Goal: Check status: Check status

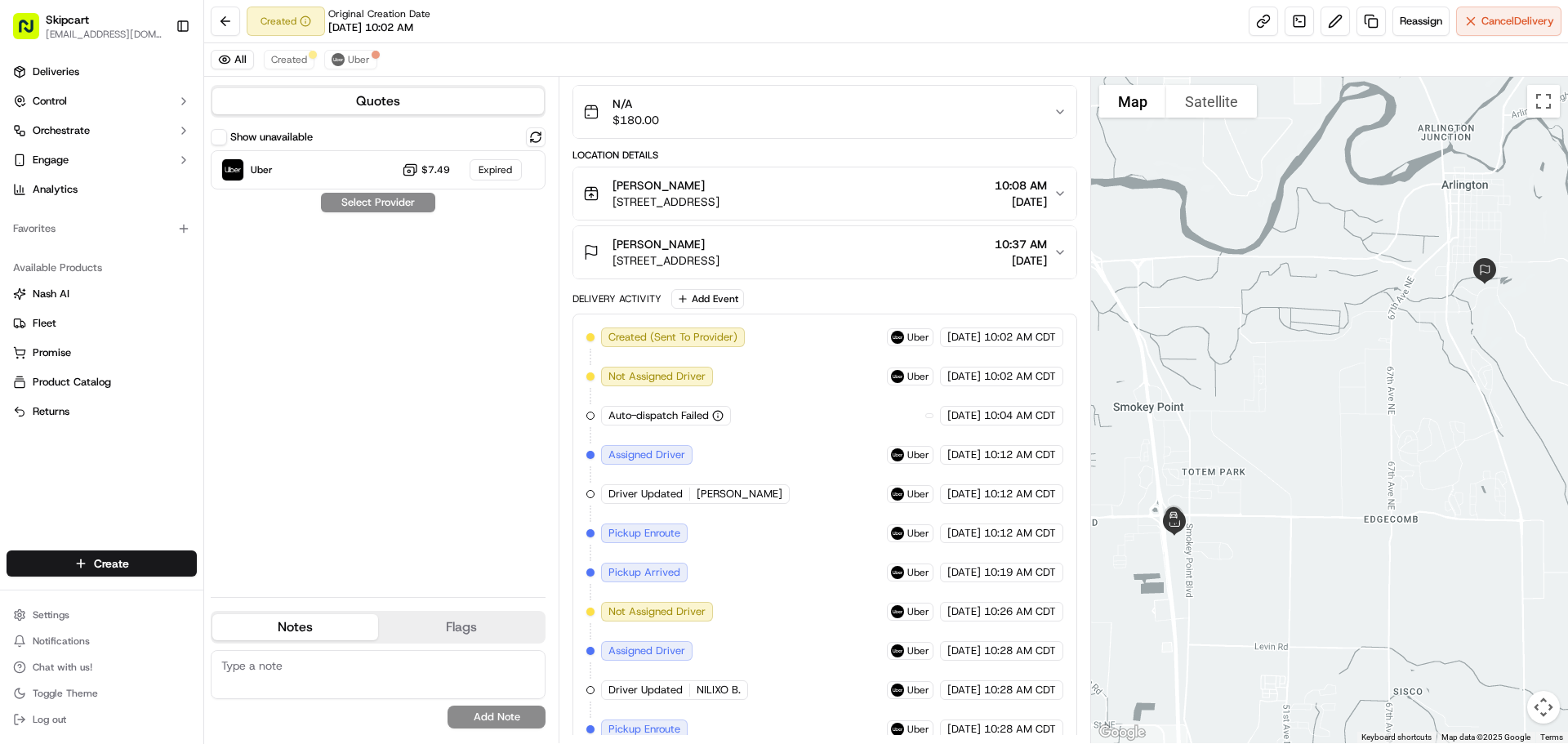
scroll to position [326, 0]
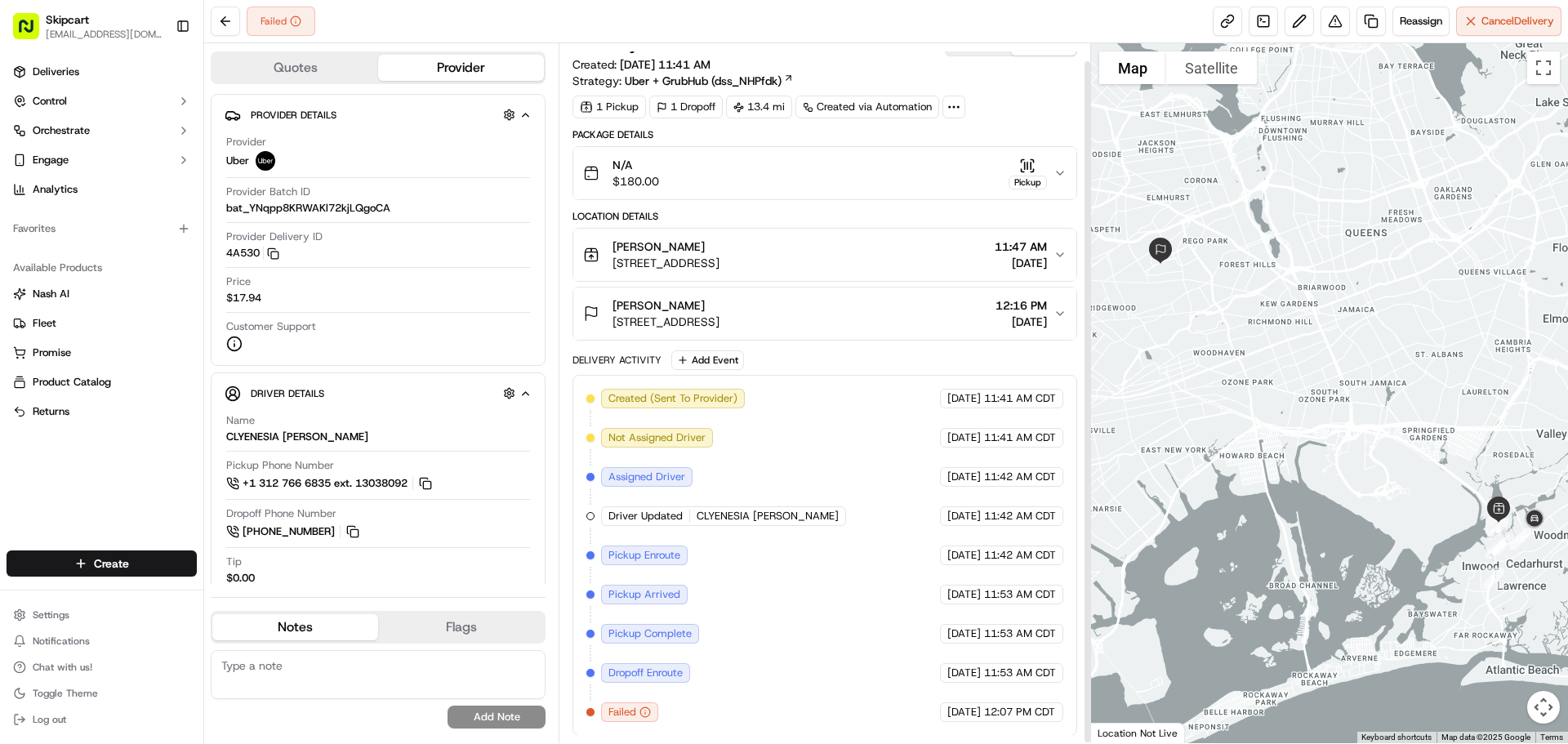
scroll to position [19, 0]
drag, startPoint x: 614, startPoint y: 682, endPoint x: 716, endPoint y: 685, distance: 102.0
click at [716, 685] on div "Reason: Unwilling to deliver Reason: Unwilling to deliver" at bounding box center [643, 685] width 148 height 34
copy div ": Unwilling to deliver"
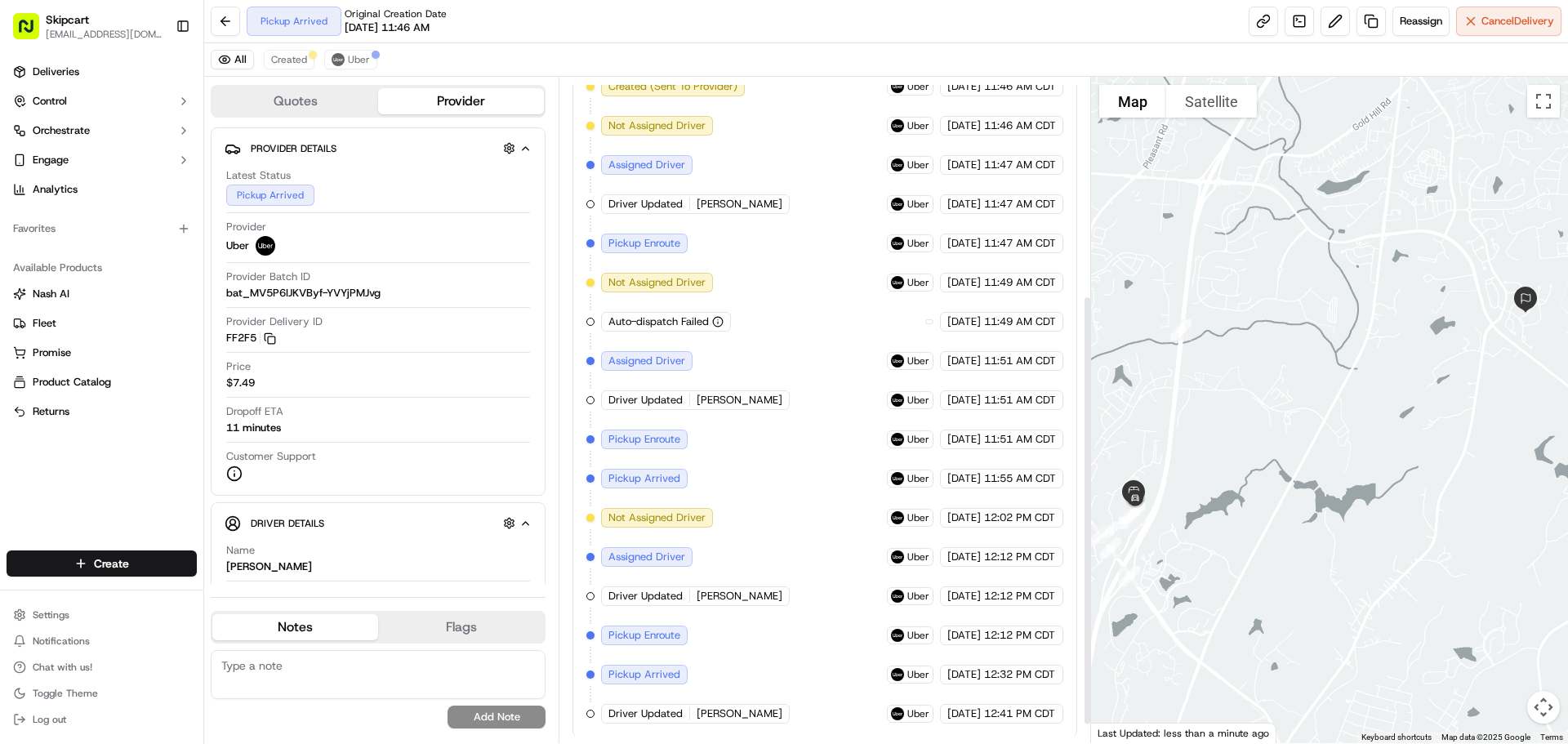
scroll to position [366, 0]
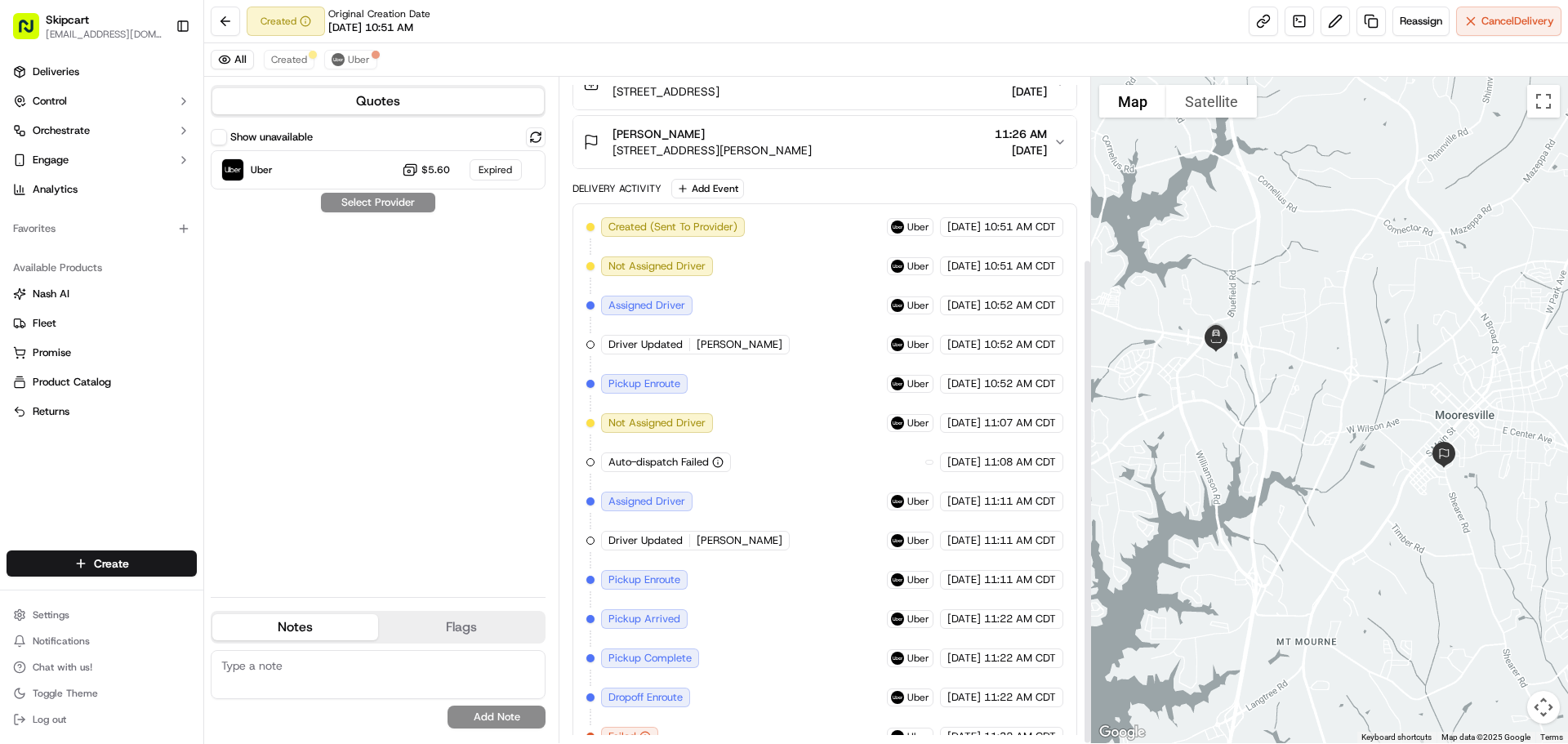
scroll to position [249, 0]
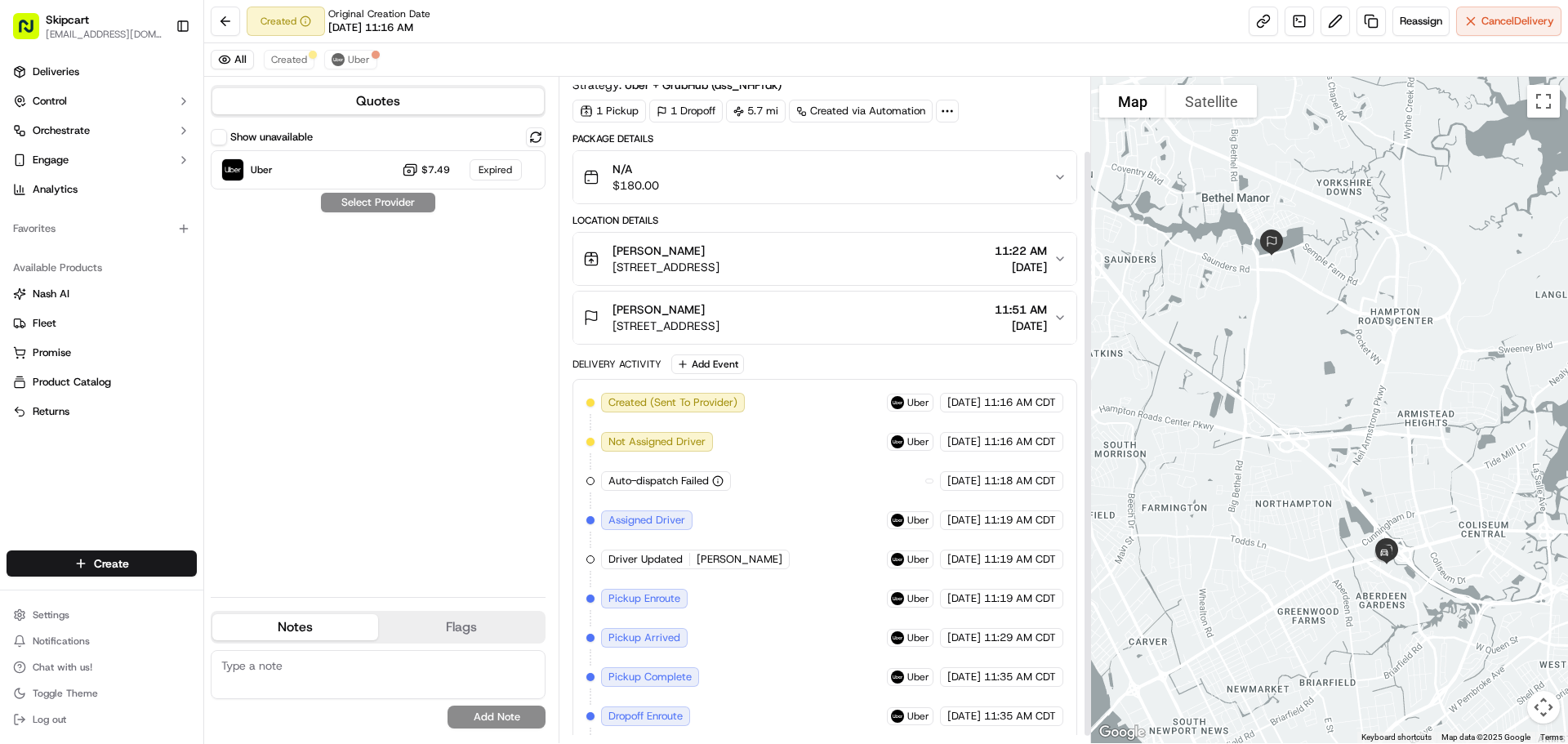
scroll to position [92, 0]
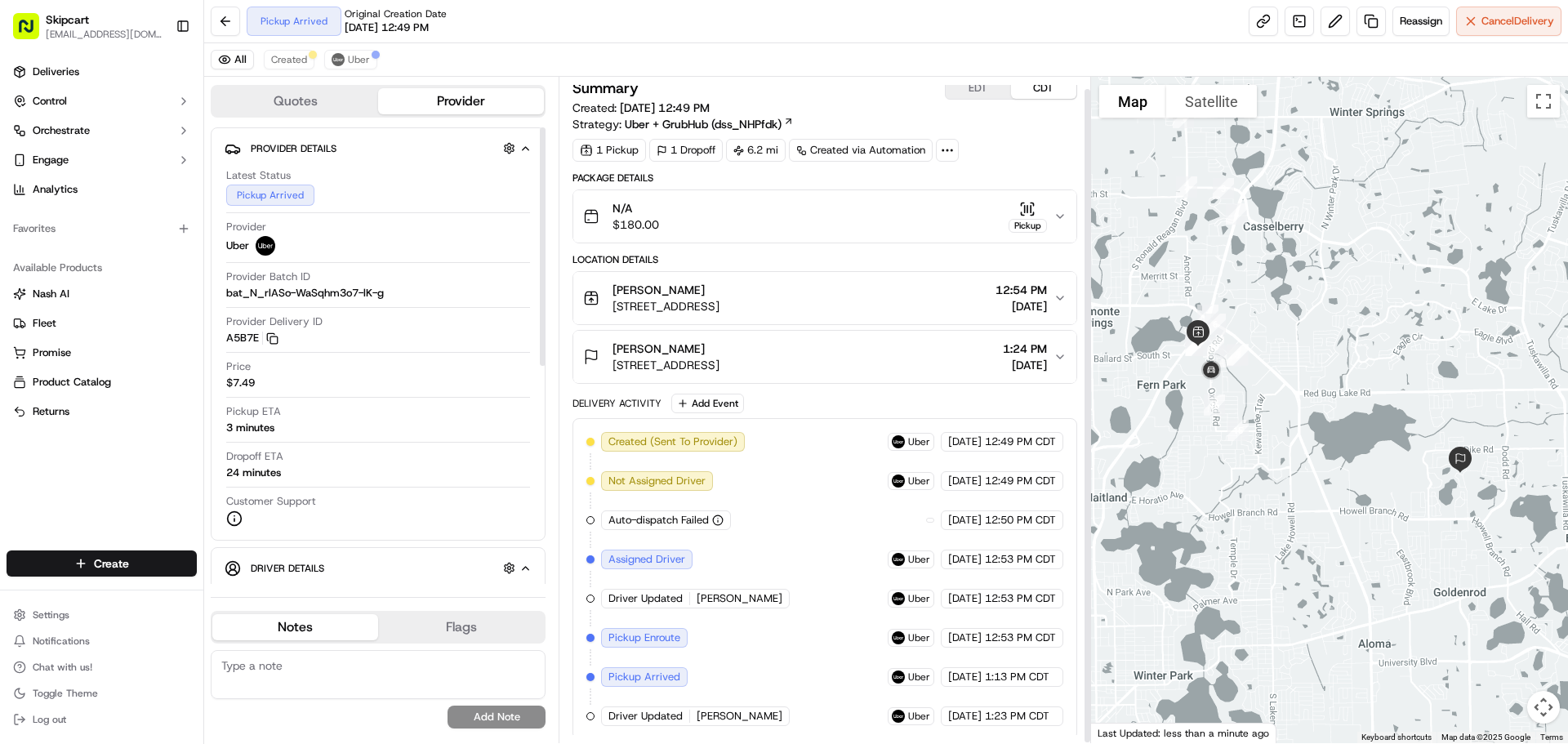
scroll to position [13, 0]
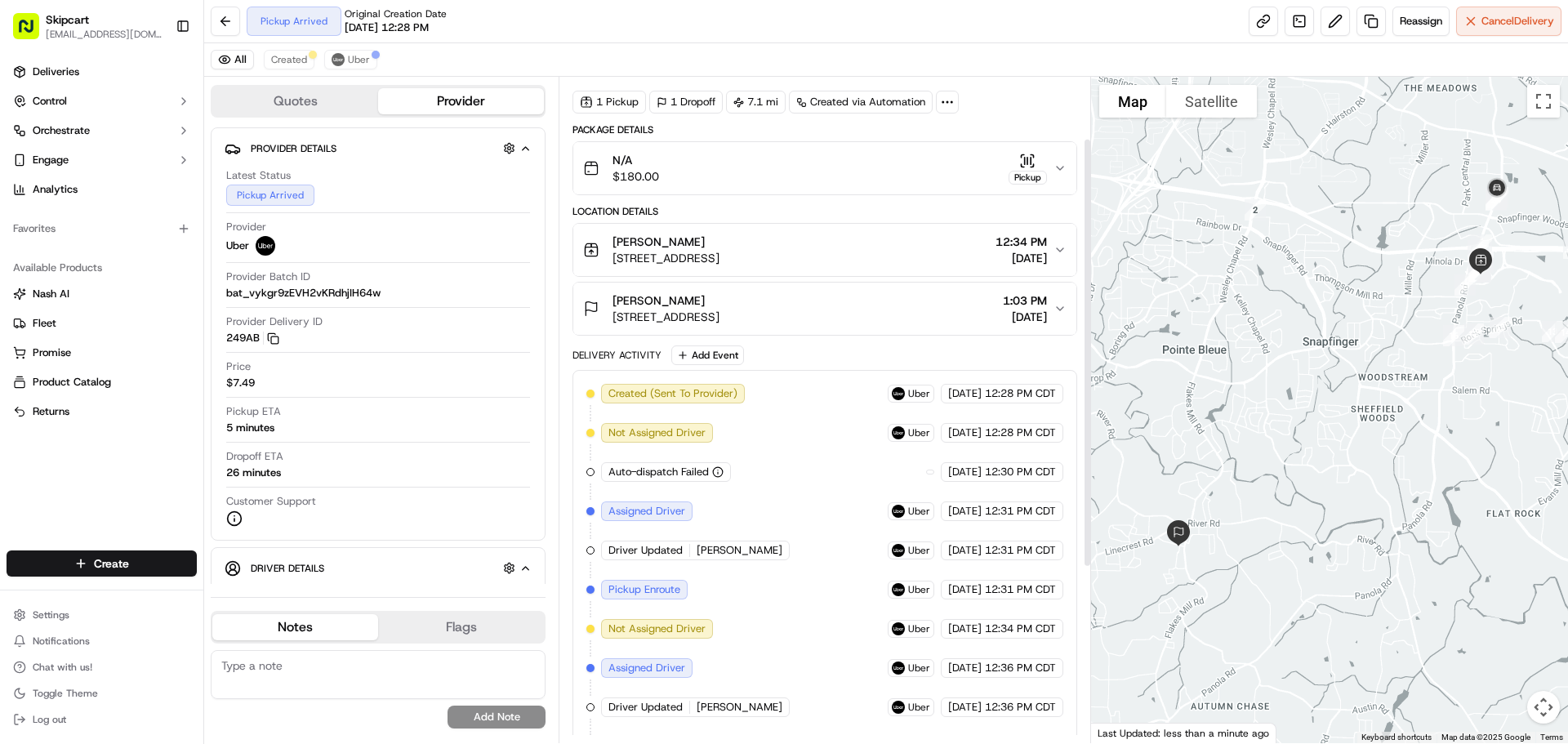
scroll to position [366, 0]
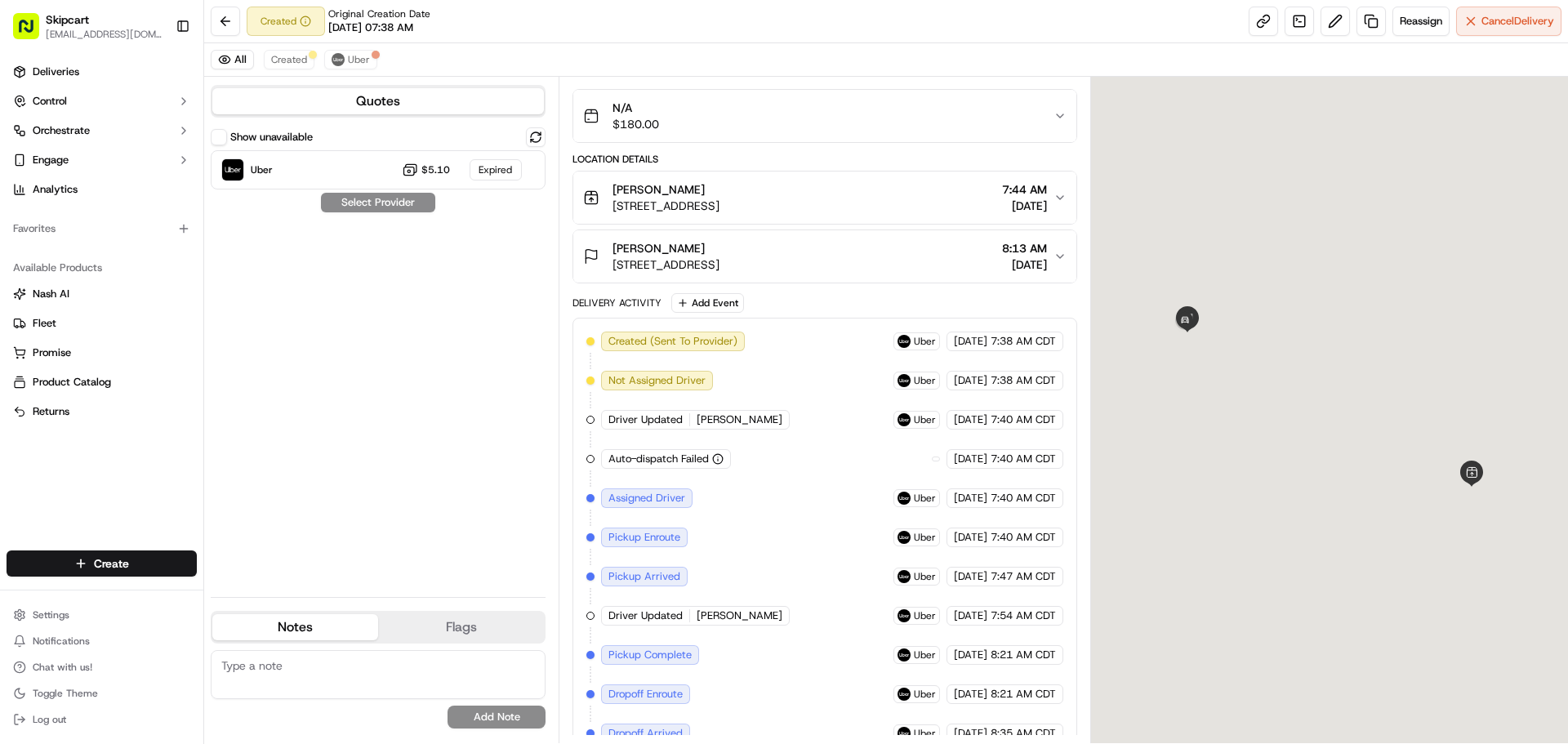
scroll to position [162, 0]
